Goal: Task Accomplishment & Management: Use online tool/utility

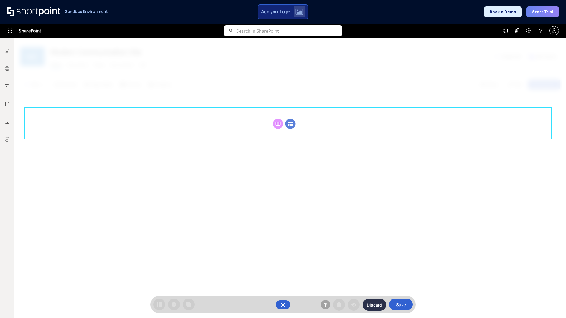
click at [290, 124] on circle at bounding box center [290, 124] width 10 height 10
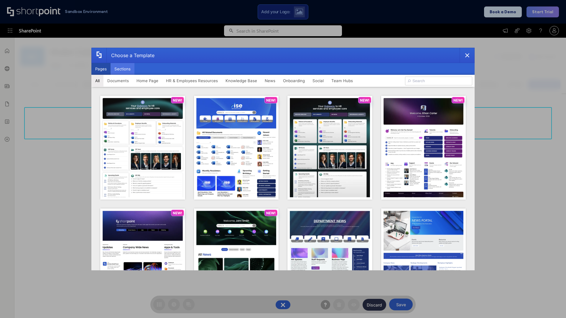
click at [122, 69] on button "Sections" at bounding box center [123, 69] width 24 height 12
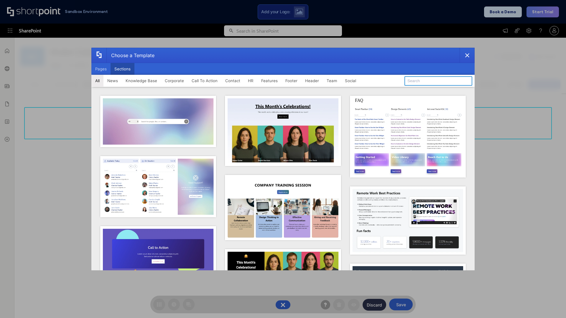
type input "CTA 3"
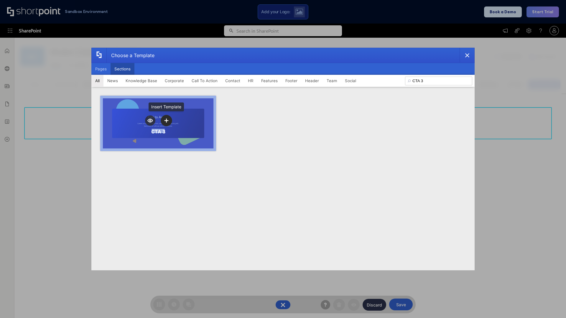
click at [166, 121] on icon "template selector" at bounding box center [166, 120] width 4 height 4
